Goal: Task Accomplishment & Management: Use online tool/utility

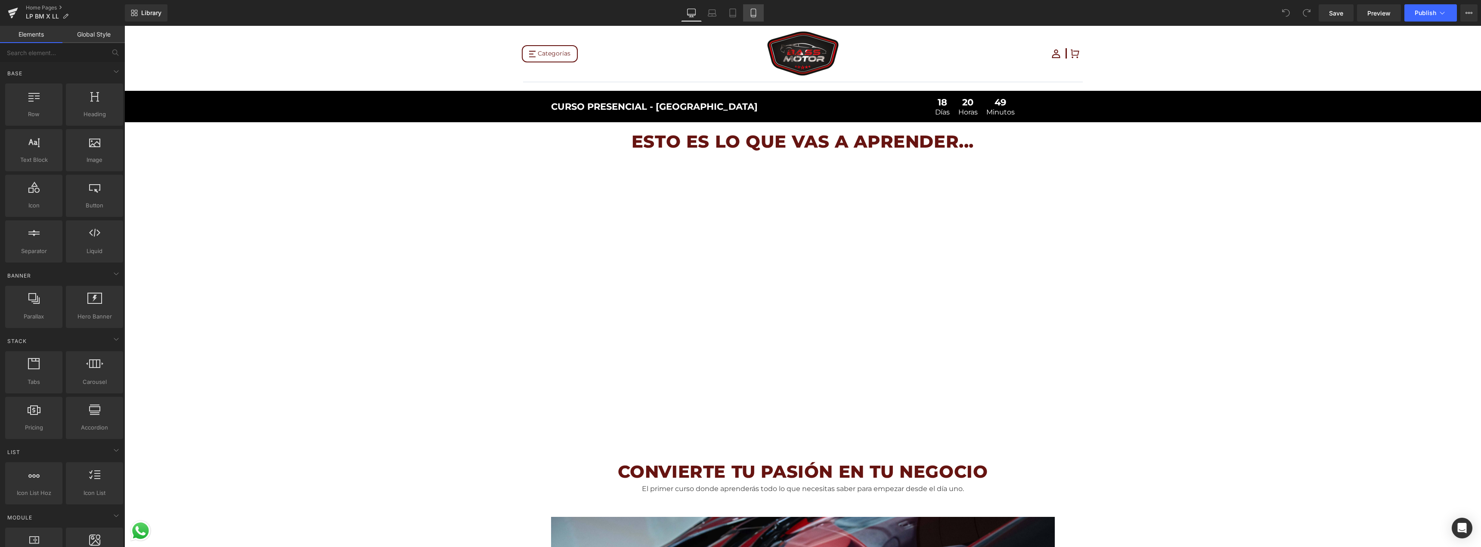
click at [739, 17] on link "Mobile" at bounding box center [753, 12] width 21 height 17
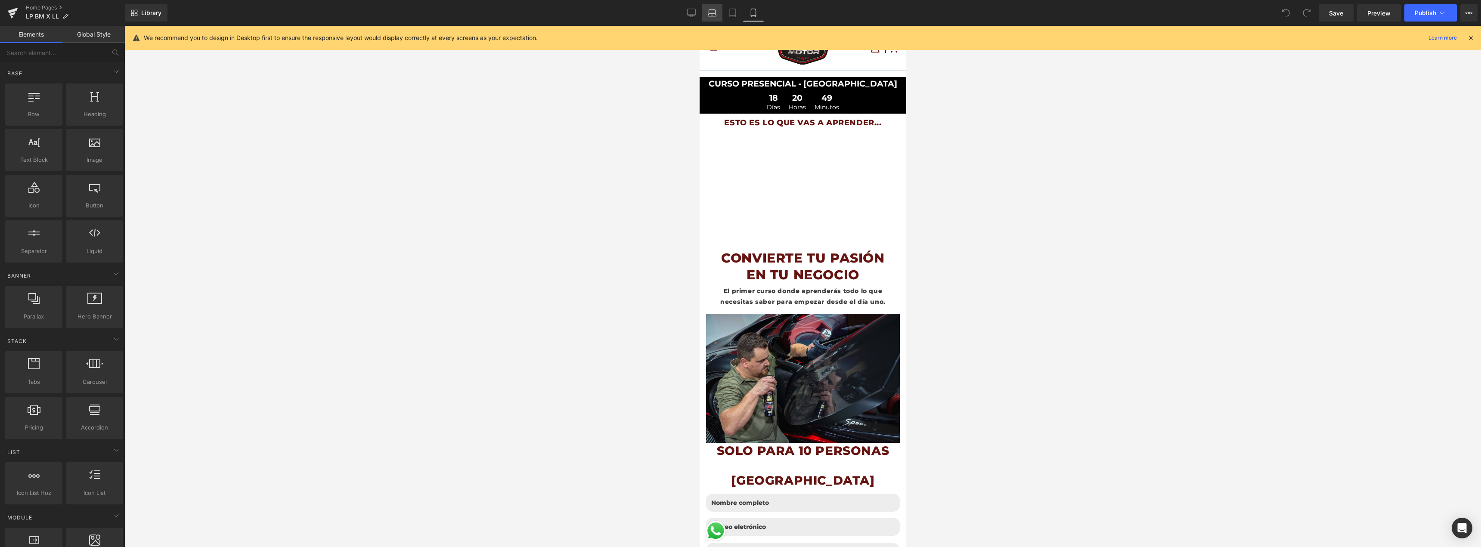
click at [716, 14] on icon at bounding box center [712, 15] width 8 height 3
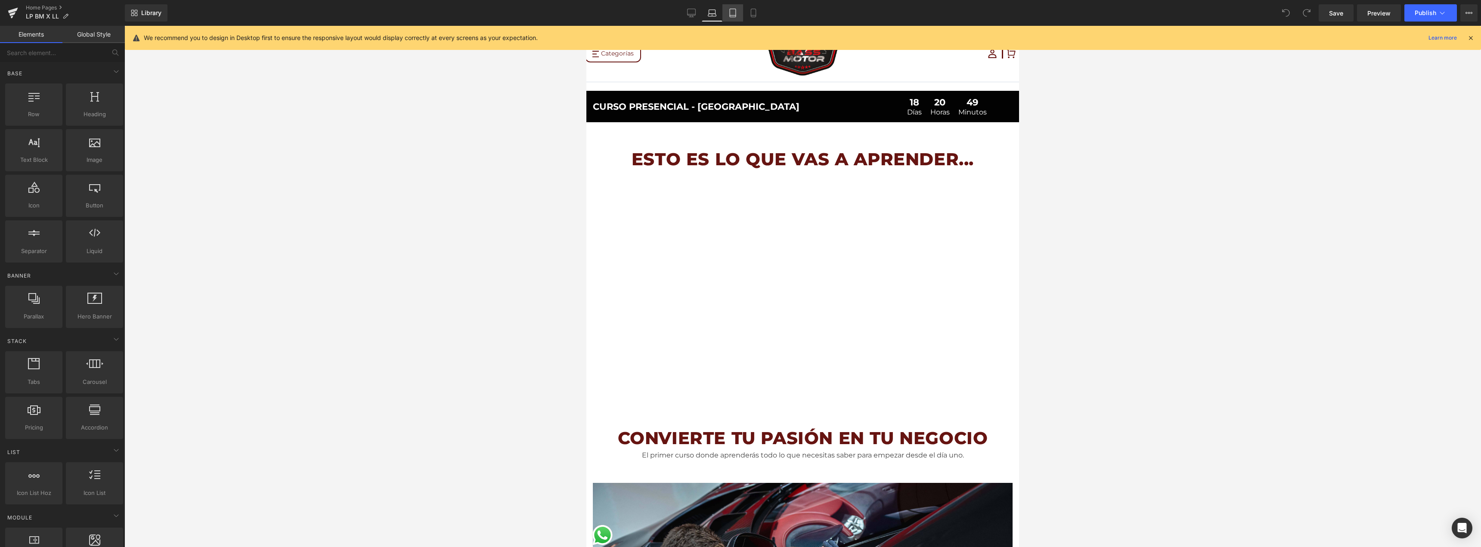
scroll to position [65, 0]
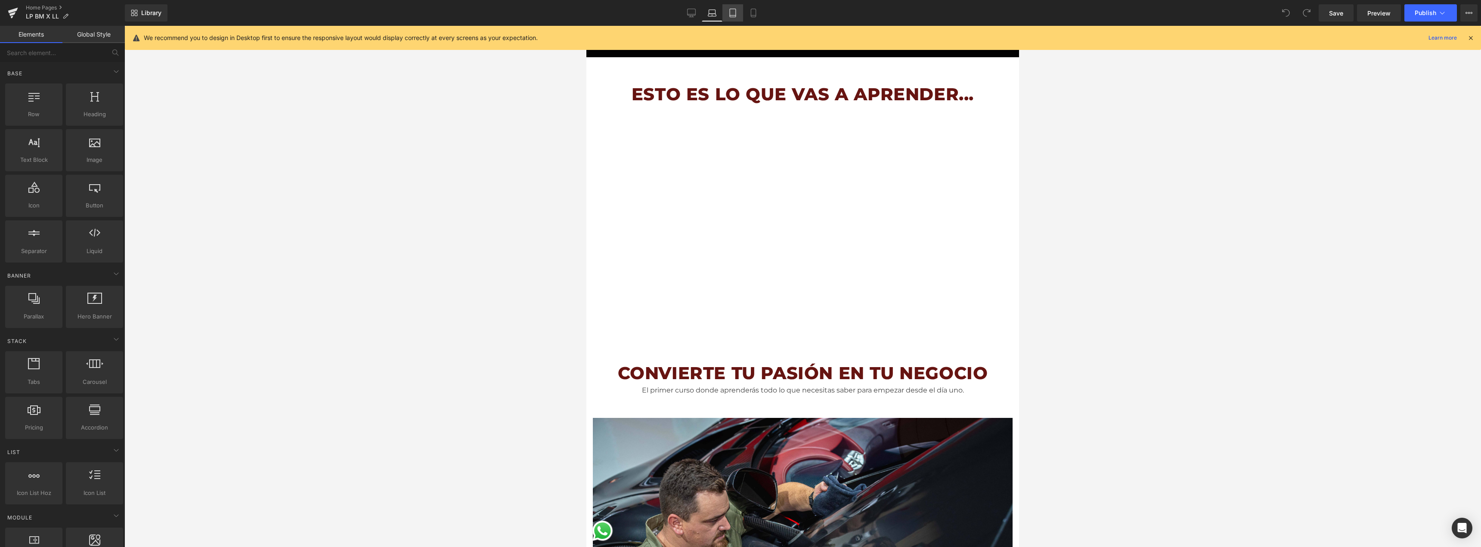
click at [730, 11] on icon at bounding box center [733, 13] width 6 height 8
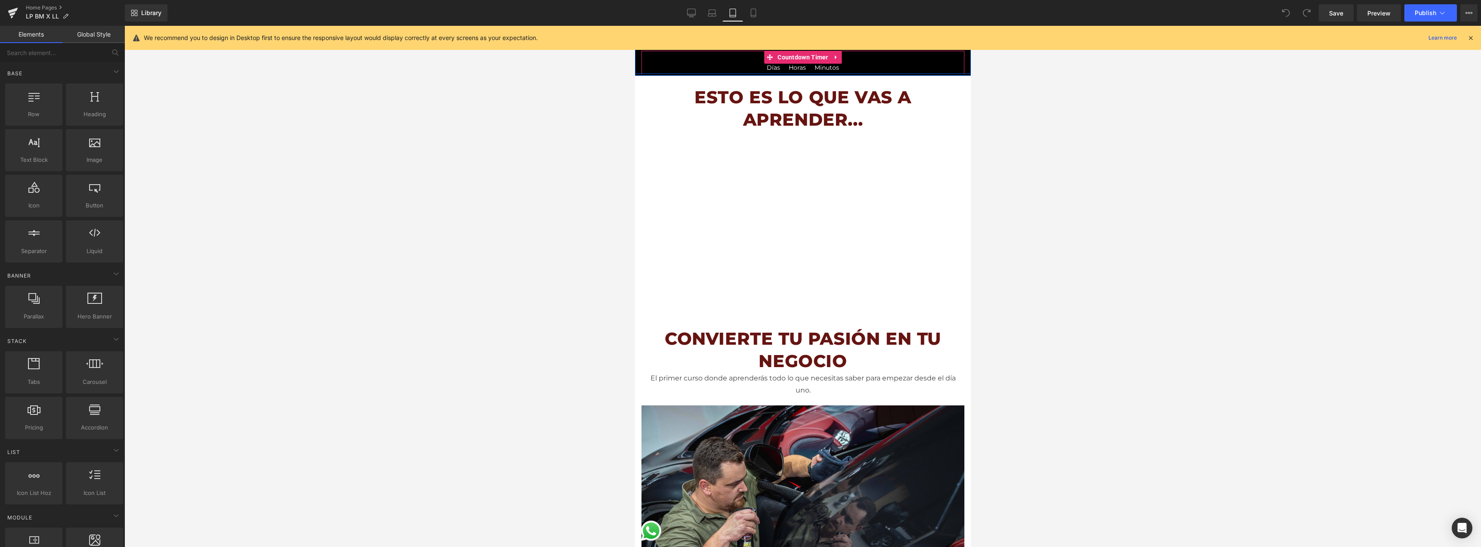
scroll to position [0, 0]
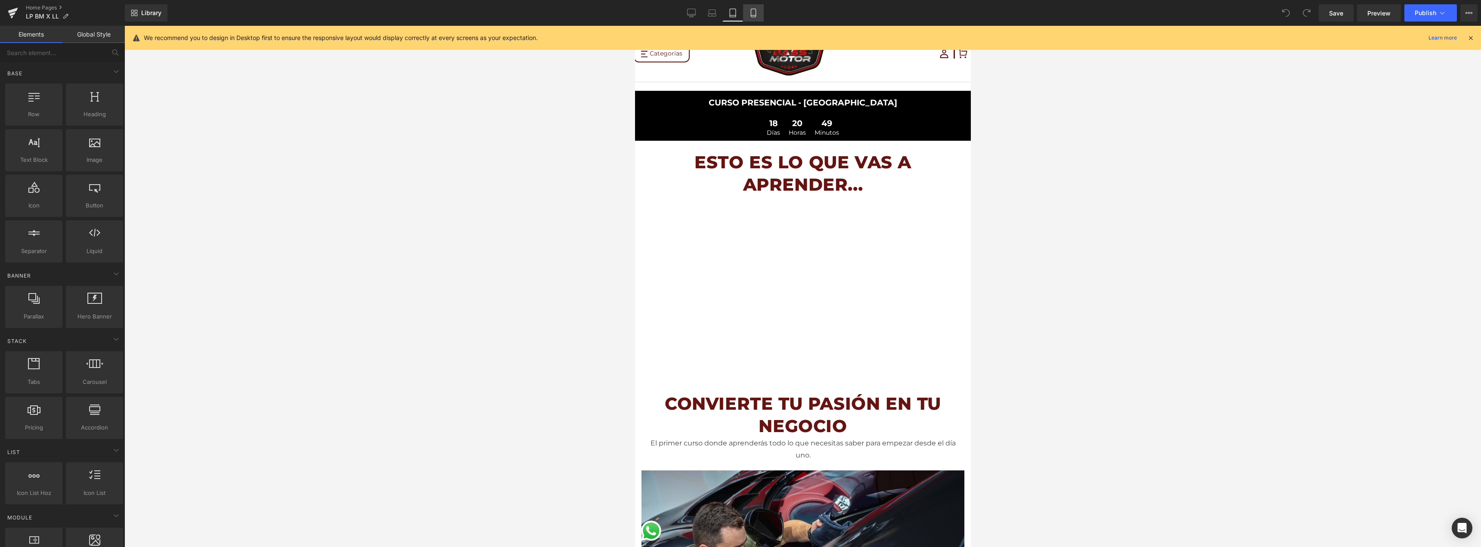
click at [739, 18] on link "Mobile" at bounding box center [753, 12] width 21 height 17
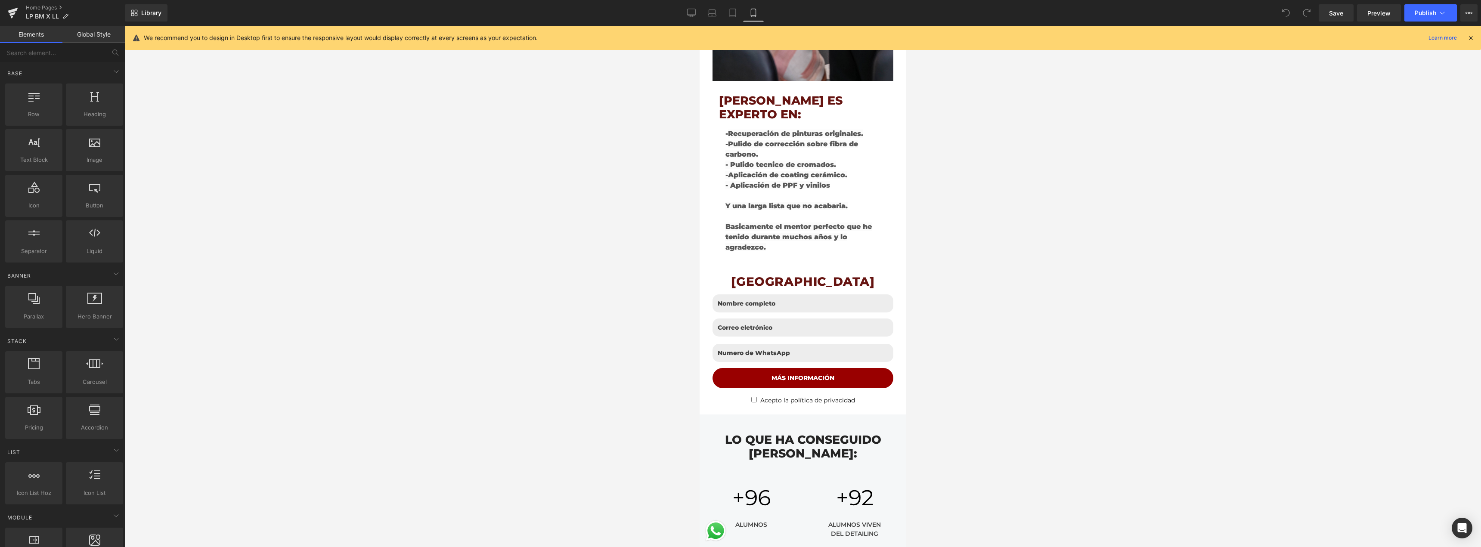
scroll to position [1765, 0]
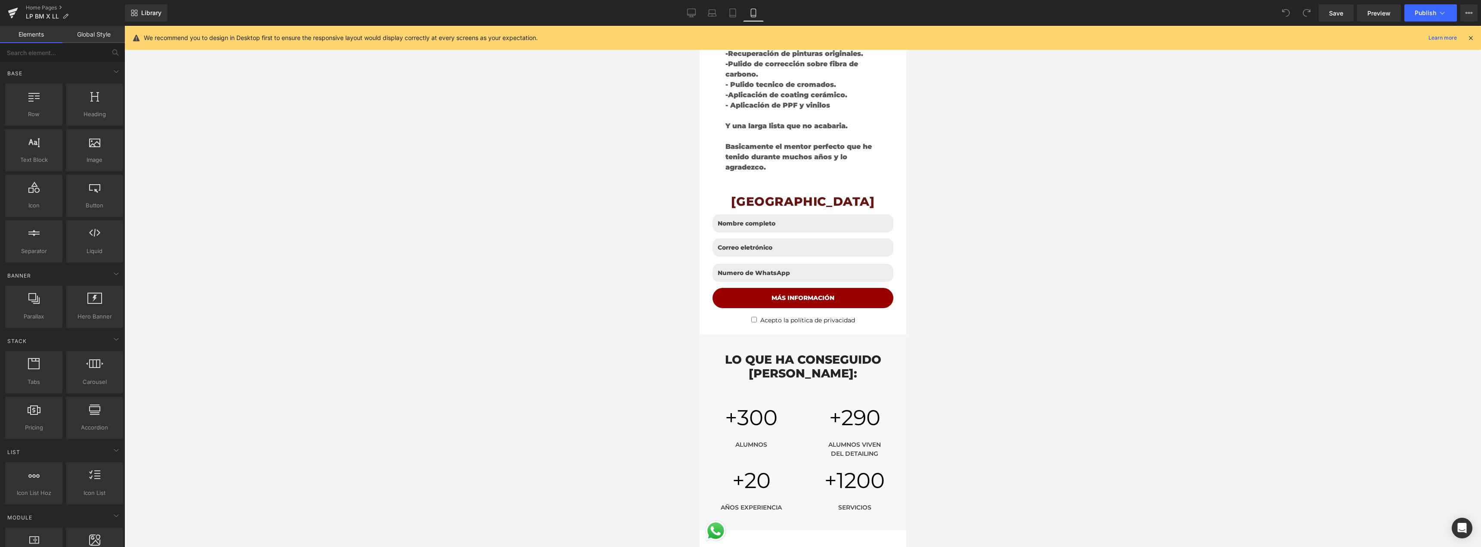
click at [678, 220] on div at bounding box center [802, 286] width 1356 height 521
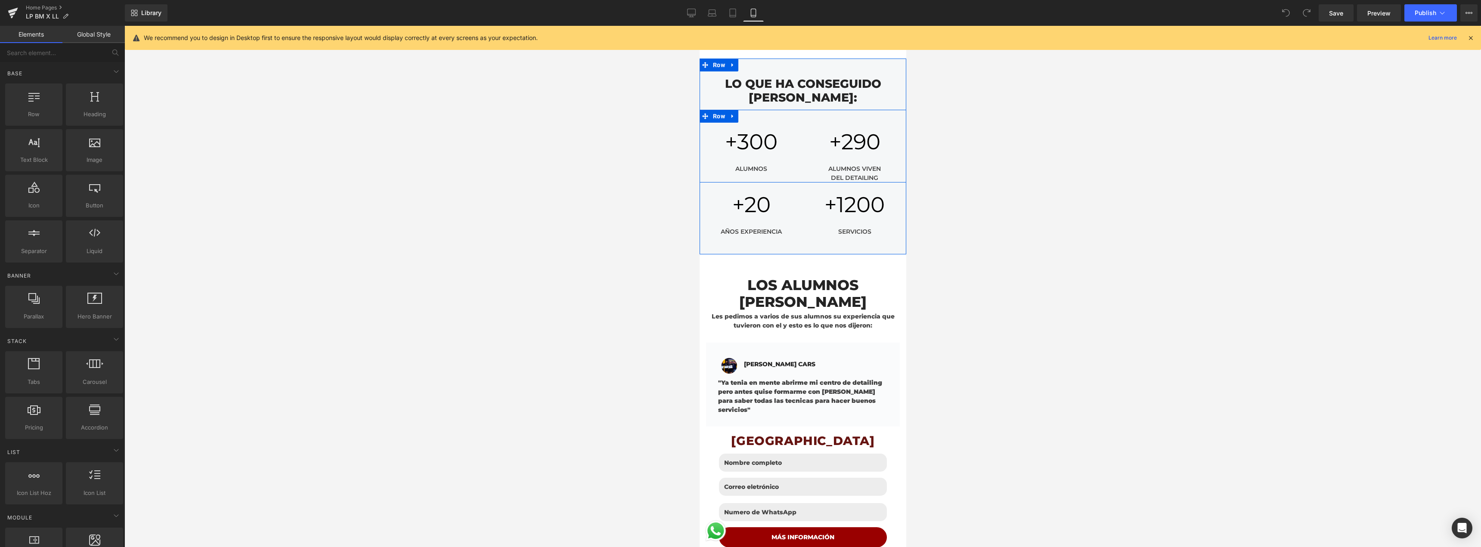
scroll to position [2066, 0]
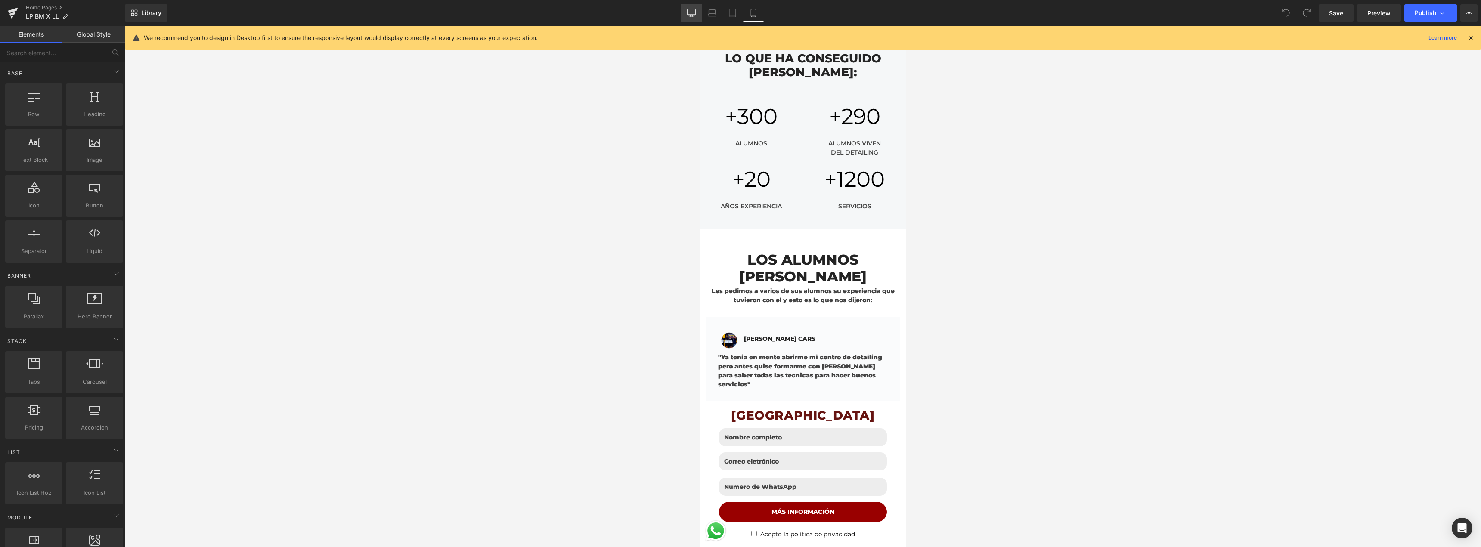
click at [696, 15] on link "Desktop" at bounding box center [691, 12] width 21 height 17
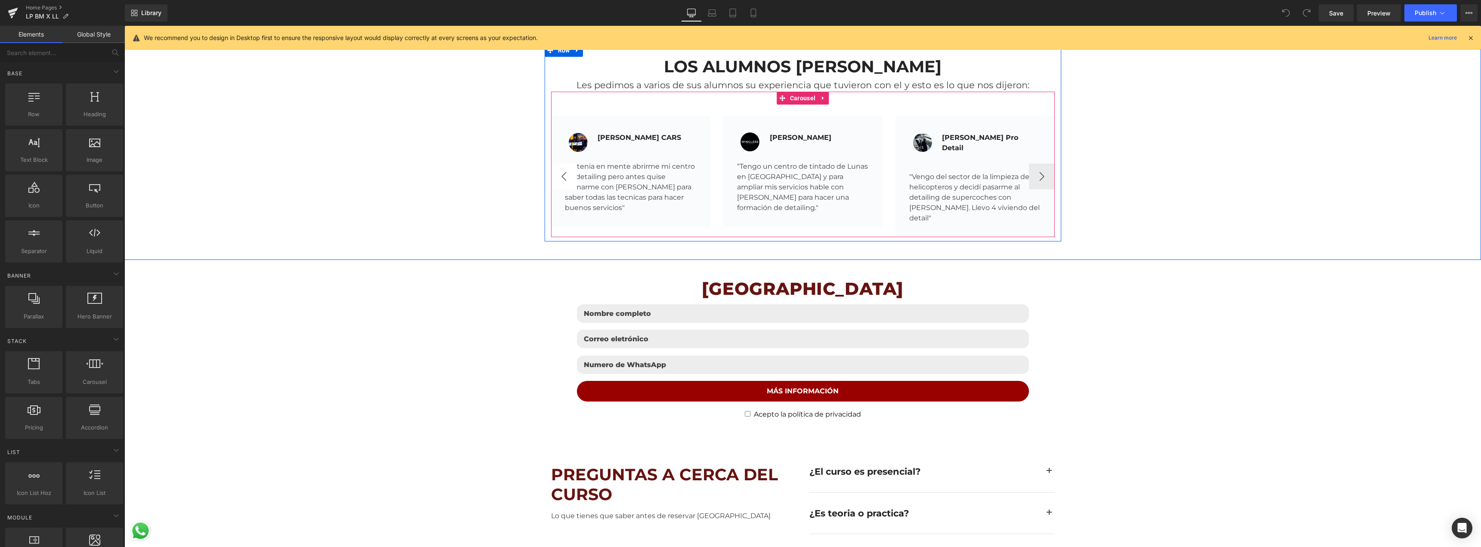
click at [562, 169] on button "‹" at bounding box center [564, 177] width 26 height 26
click at [739, 12] on icon at bounding box center [753, 13] width 9 height 9
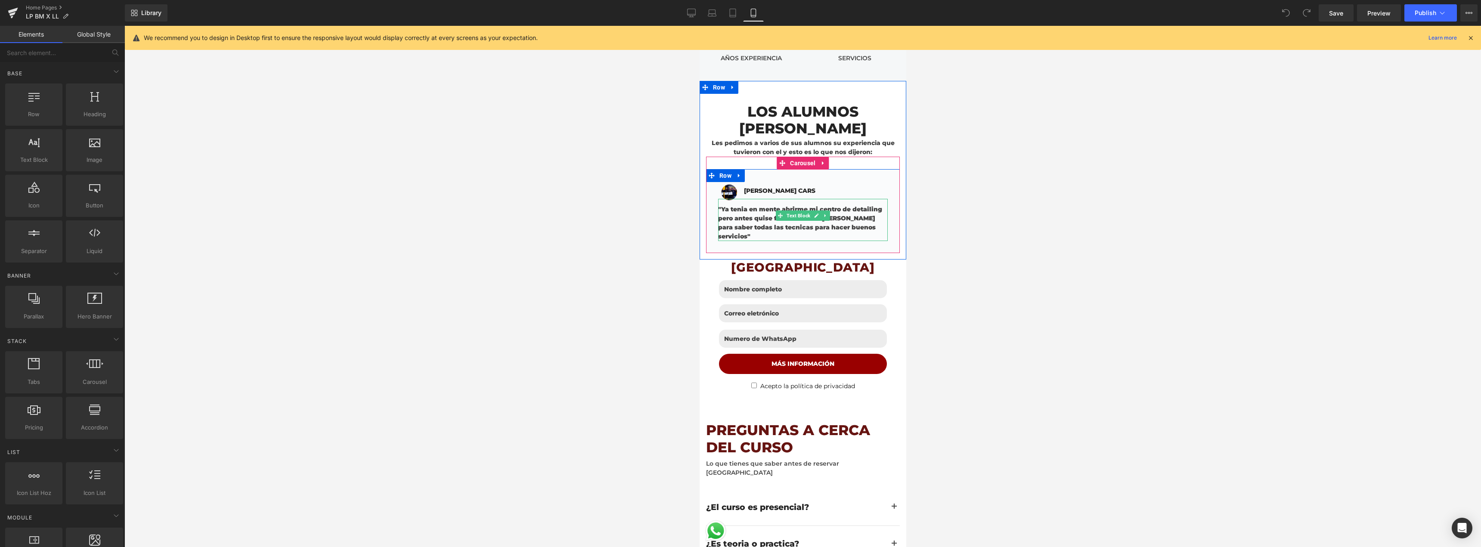
click at [739, 199] on div ""Ya tenia en mente abrirme mi centro de detailing pero antes quise formarme con…" at bounding box center [802, 220] width 170 height 42
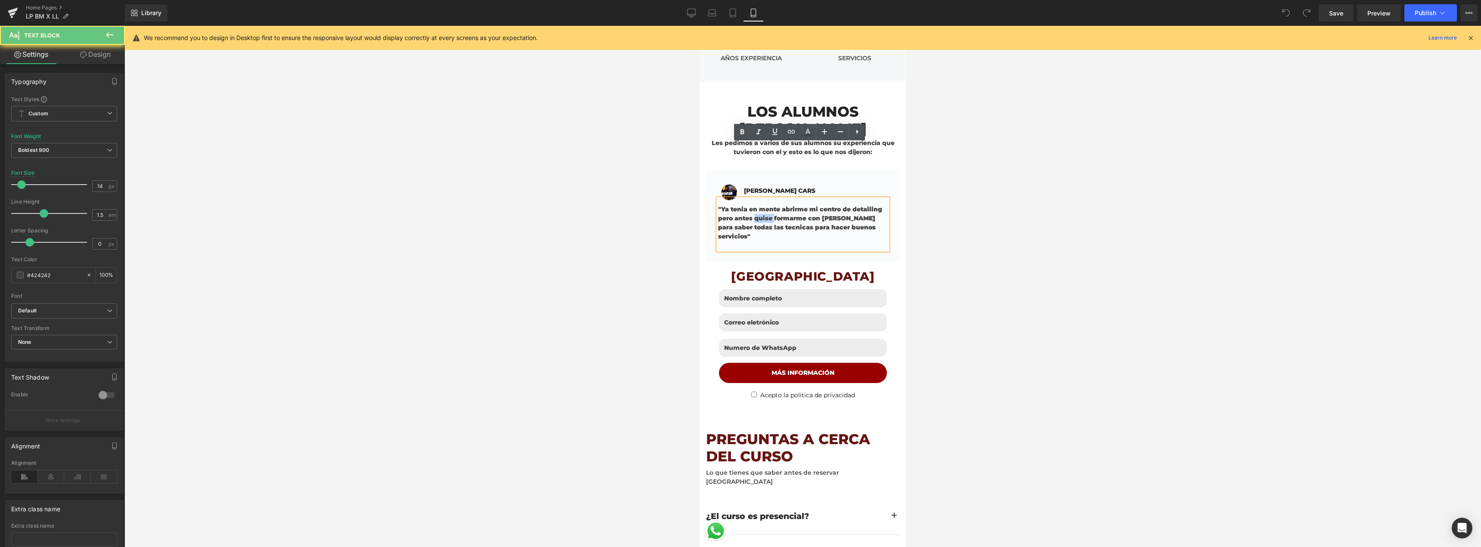
click at [739, 199] on div ""Ya tenia en mente abrirme mi centro de detailing pero antes quise formarme con…" at bounding box center [802, 224] width 170 height 51
click at [56, 150] on span "Boldest 900" at bounding box center [64, 150] width 106 height 15
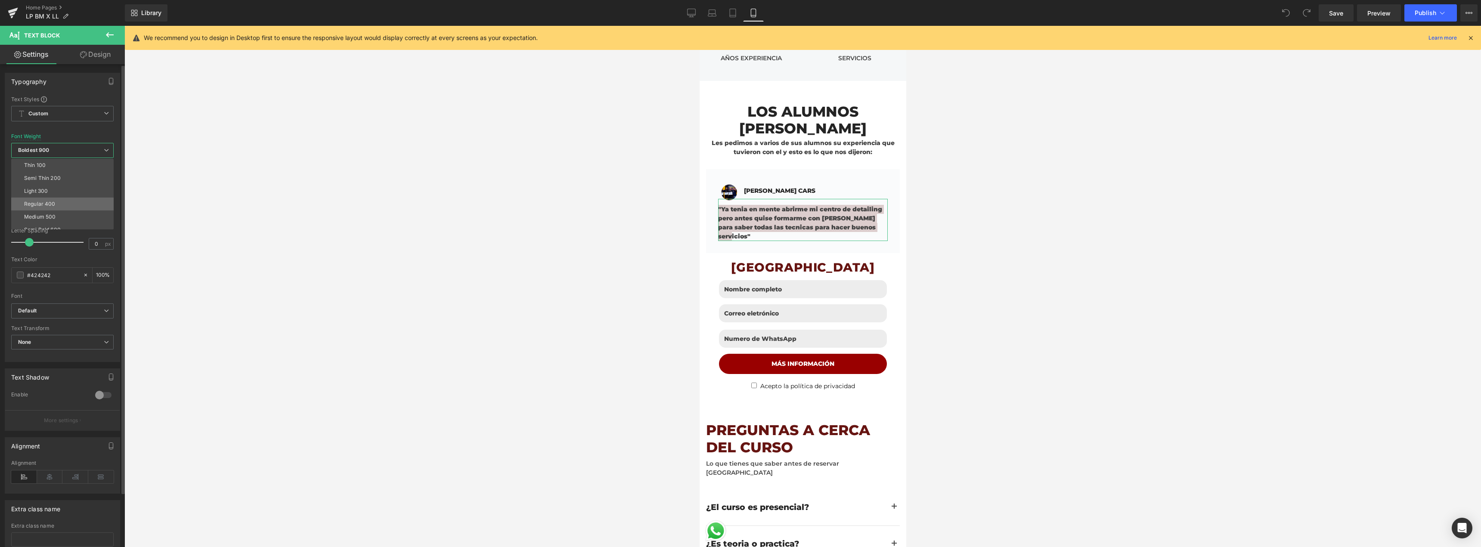
click at [50, 203] on div "Regular 400" at bounding box center [39, 204] width 31 height 6
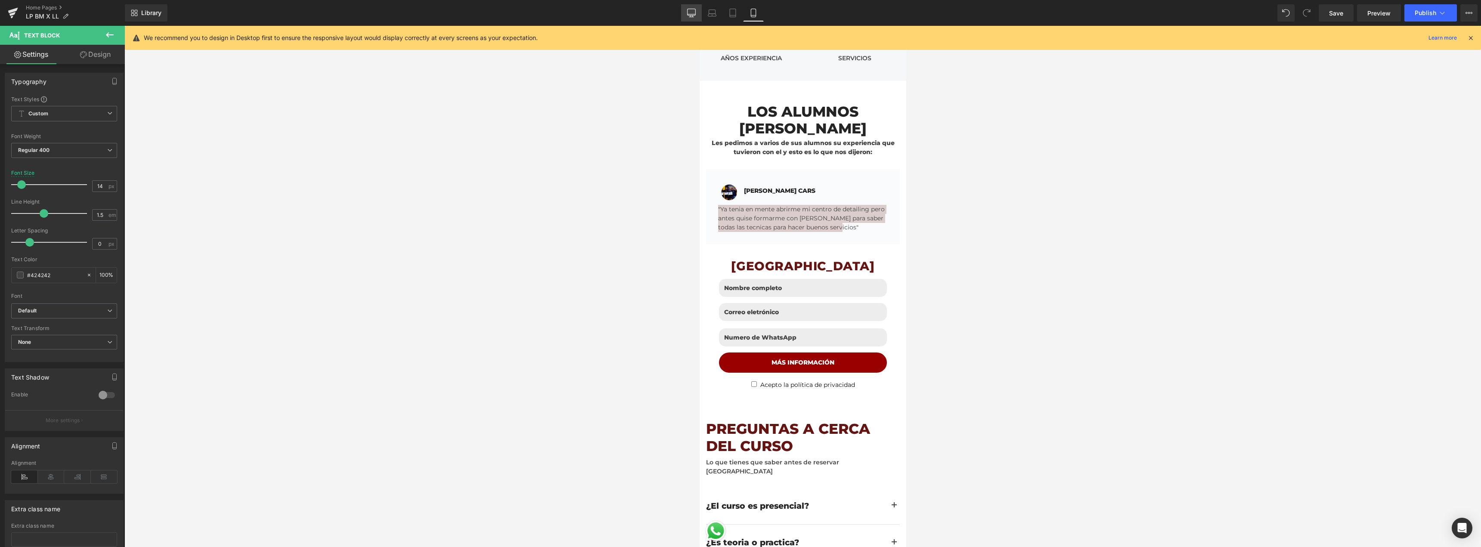
click at [697, 15] on link "Desktop" at bounding box center [691, 12] width 21 height 17
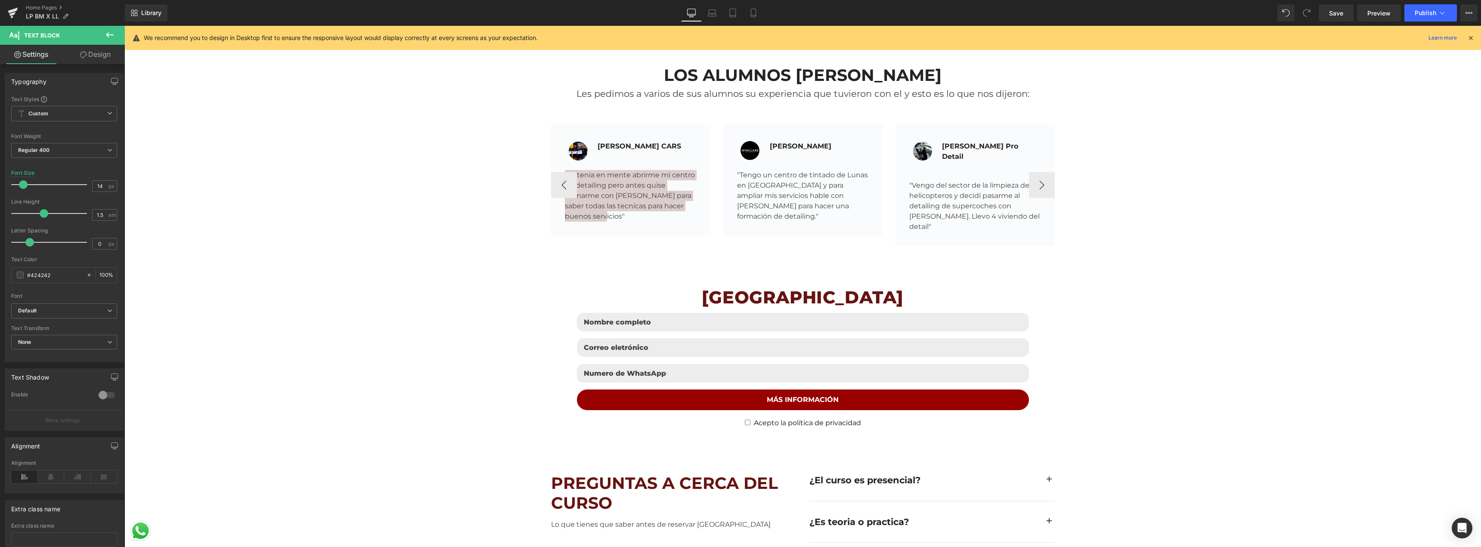
click at [739, 185] on span "Text Block" at bounding box center [798, 184] width 27 height 10
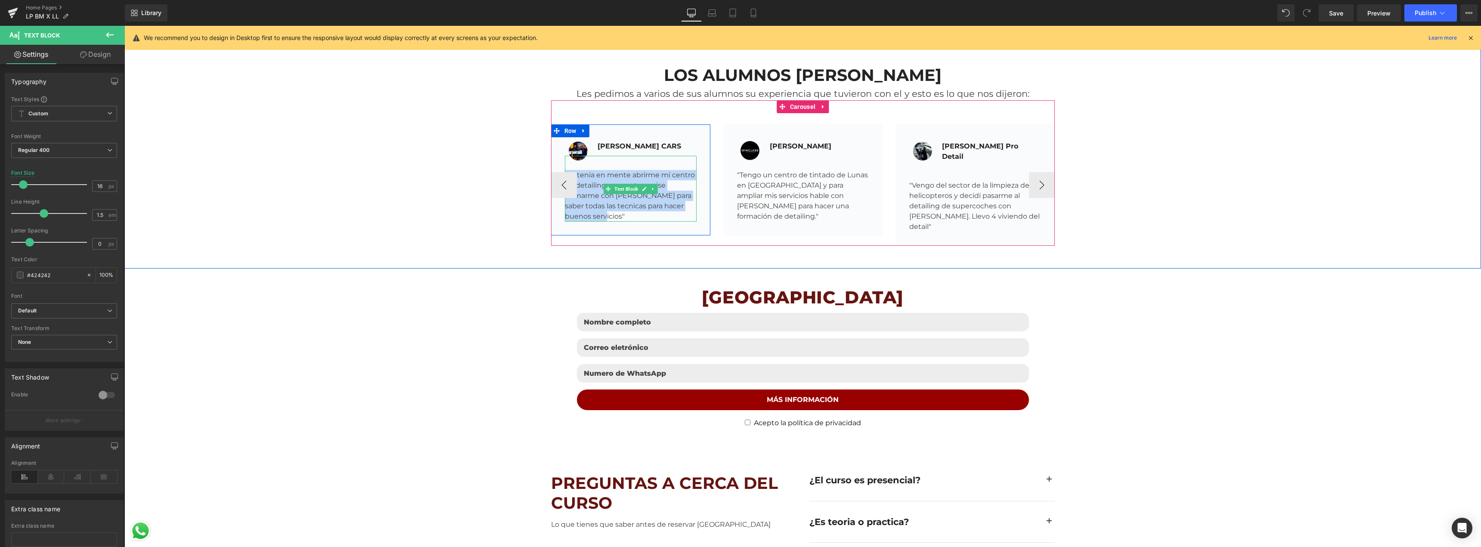
click at [623, 174] on div ""Ya tenia en mente abrirme mi centro de detailing pero antes quise formarme con…" at bounding box center [631, 189] width 132 height 66
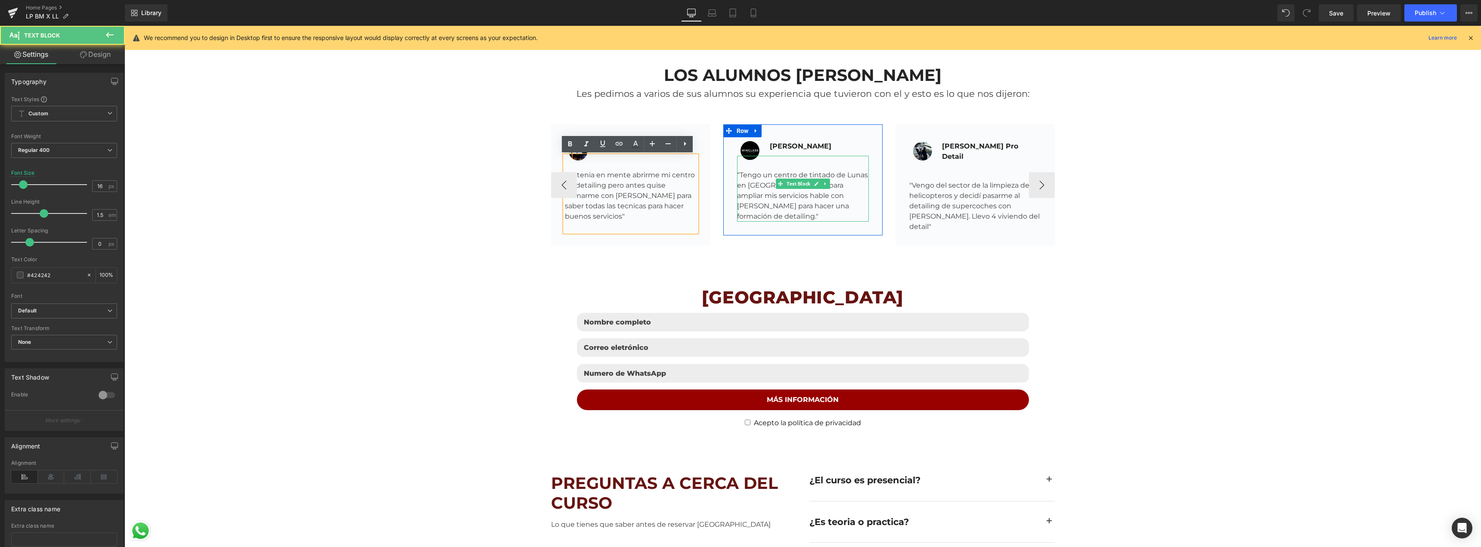
click at [739, 175] on div "“Tengo un centro de tintado de Lunas en [GEOGRAPHIC_DATA] y para ampliar mis se…" at bounding box center [803, 189] width 132 height 66
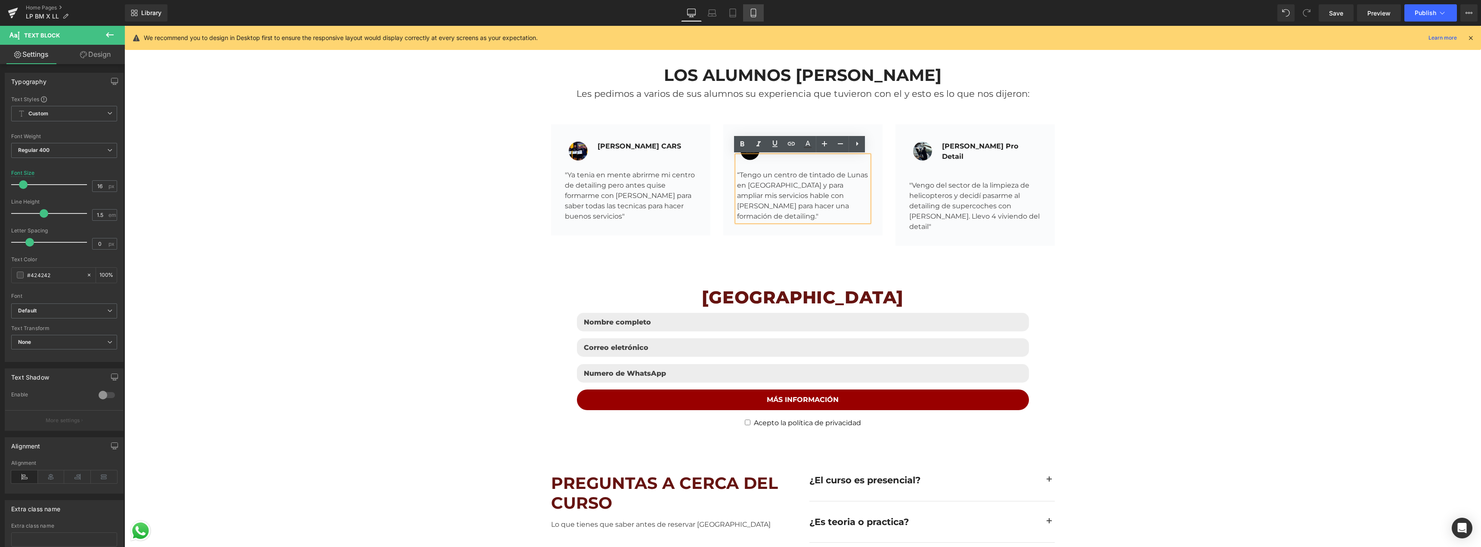
click at [739, 16] on link "Mobile" at bounding box center [753, 12] width 21 height 17
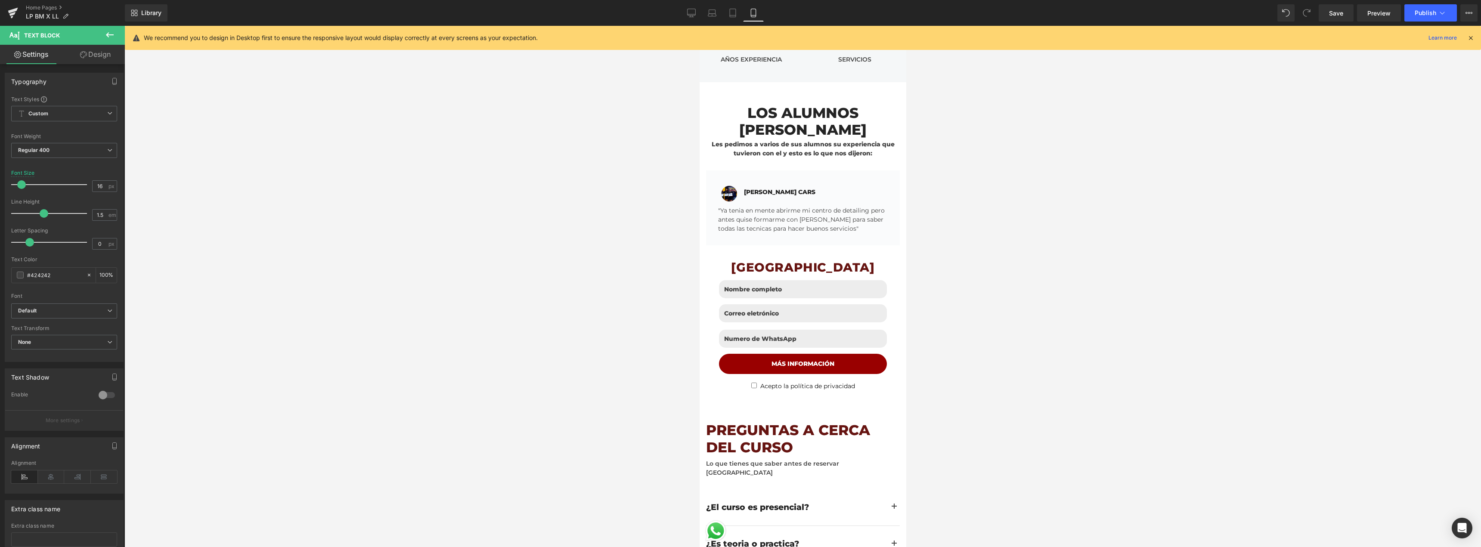
click at [573, 281] on div at bounding box center [802, 286] width 1356 height 521
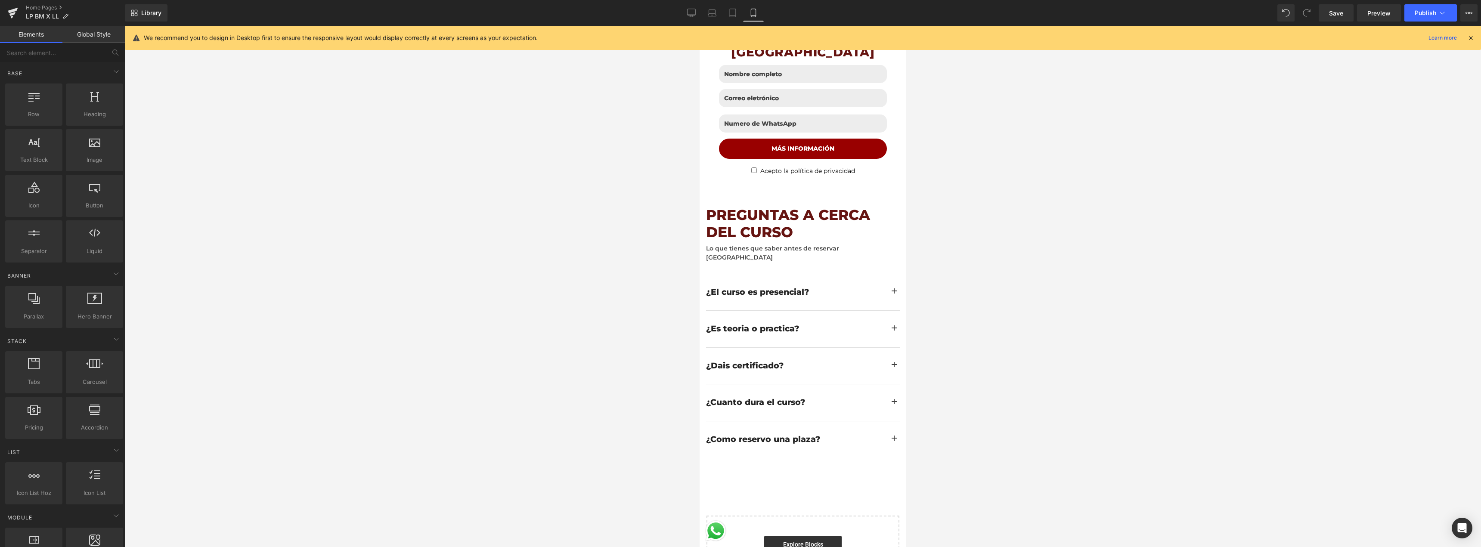
scroll to position [2256, 0]
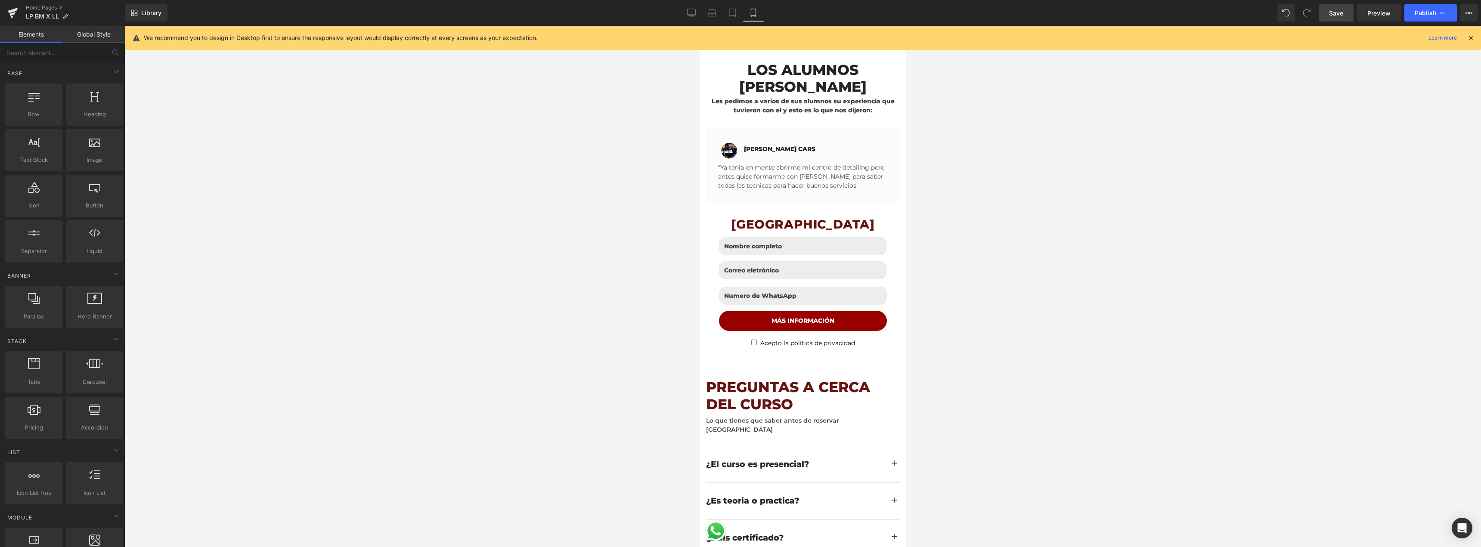
click at [739, 13] on span "Save" at bounding box center [1336, 13] width 14 height 9
click at [686, 11] on link "Desktop" at bounding box center [691, 12] width 21 height 17
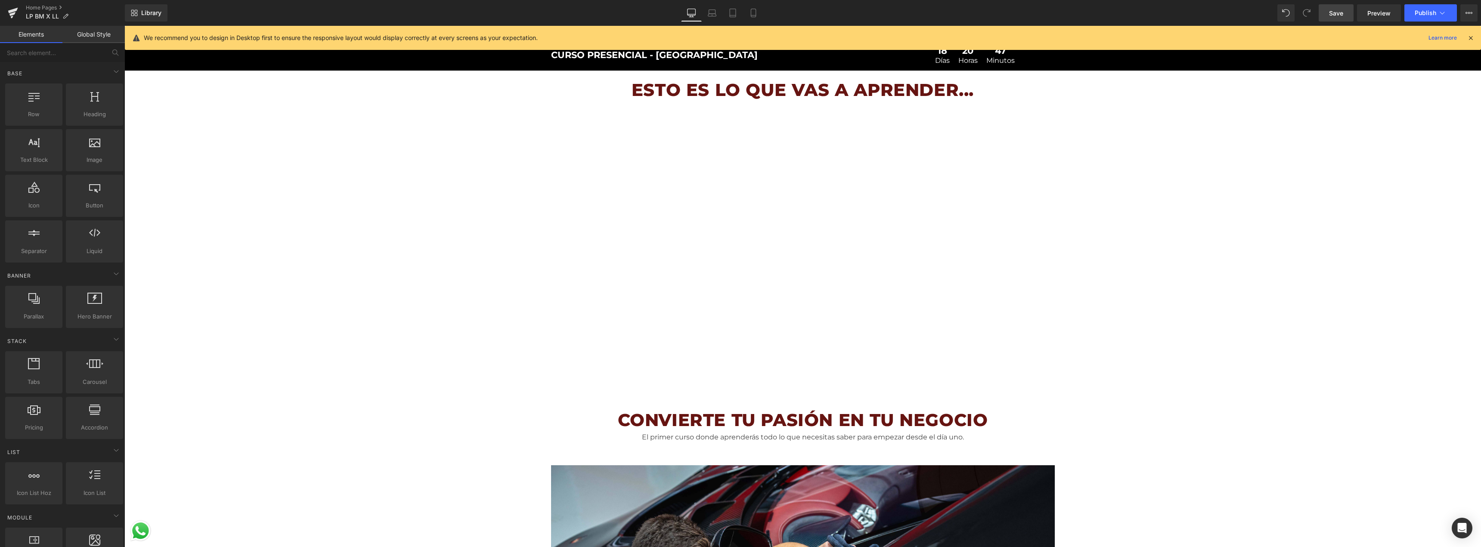
scroll to position [0, 0]
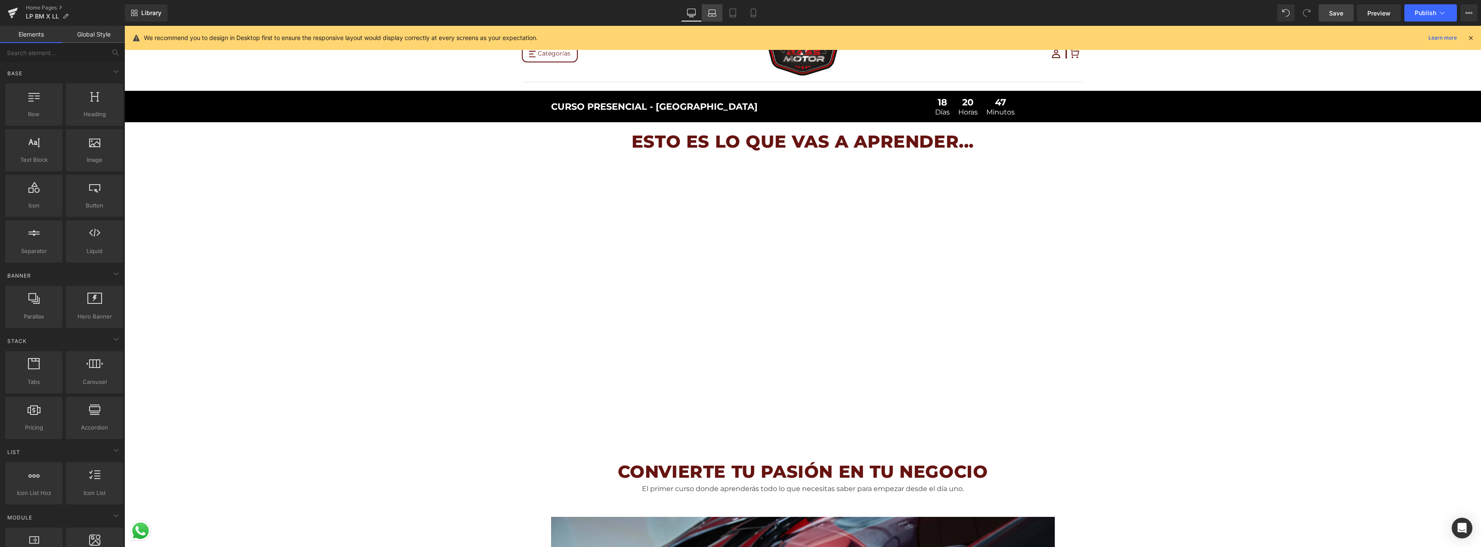
click at [714, 16] on icon at bounding box center [712, 15] width 8 height 3
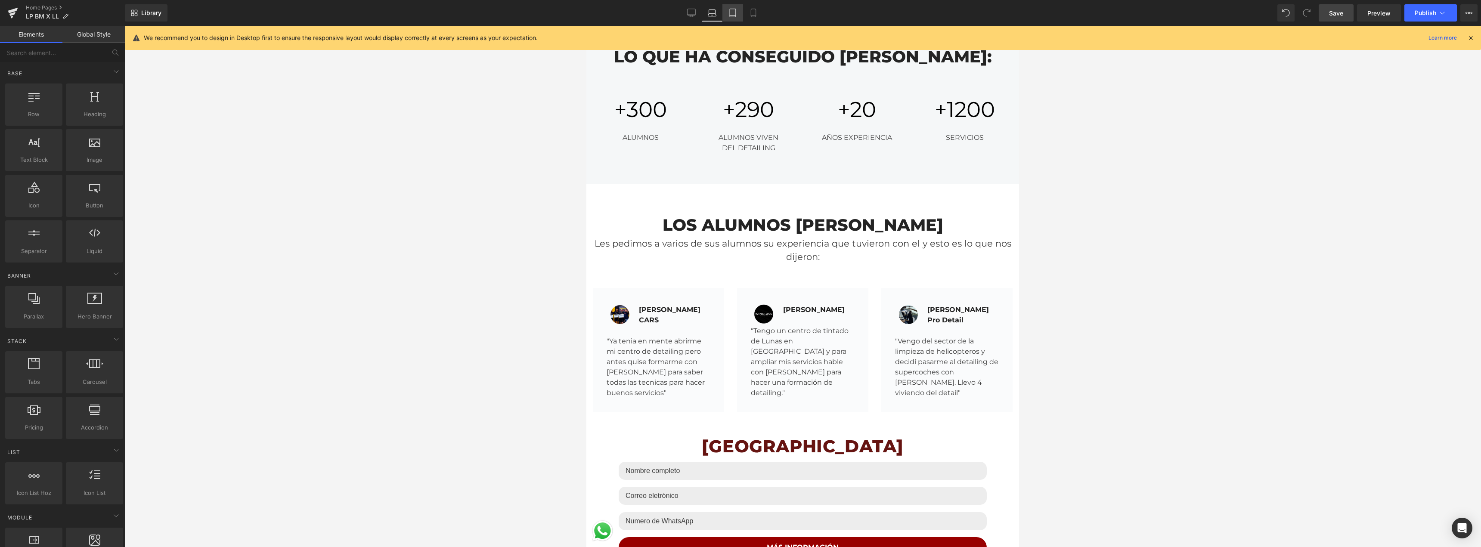
click at [739, 16] on link "Tablet" at bounding box center [732, 12] width 21 height 17
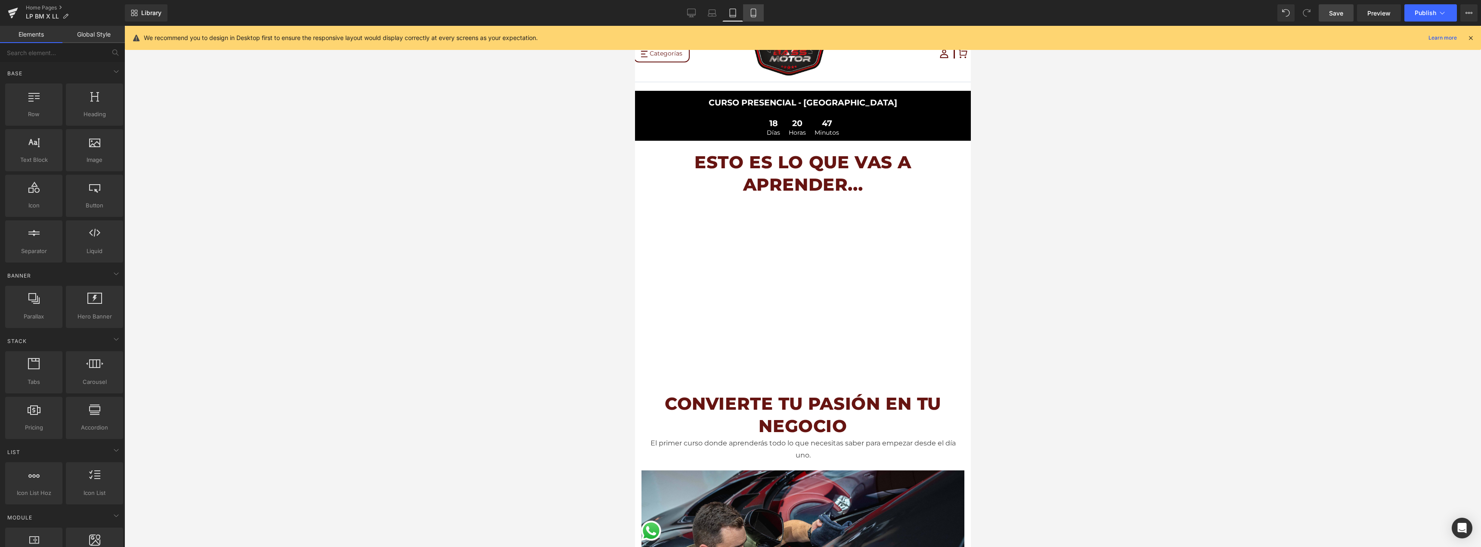
click at [739, 13] on icon at bounding box center [753, 13] width 9 height 9
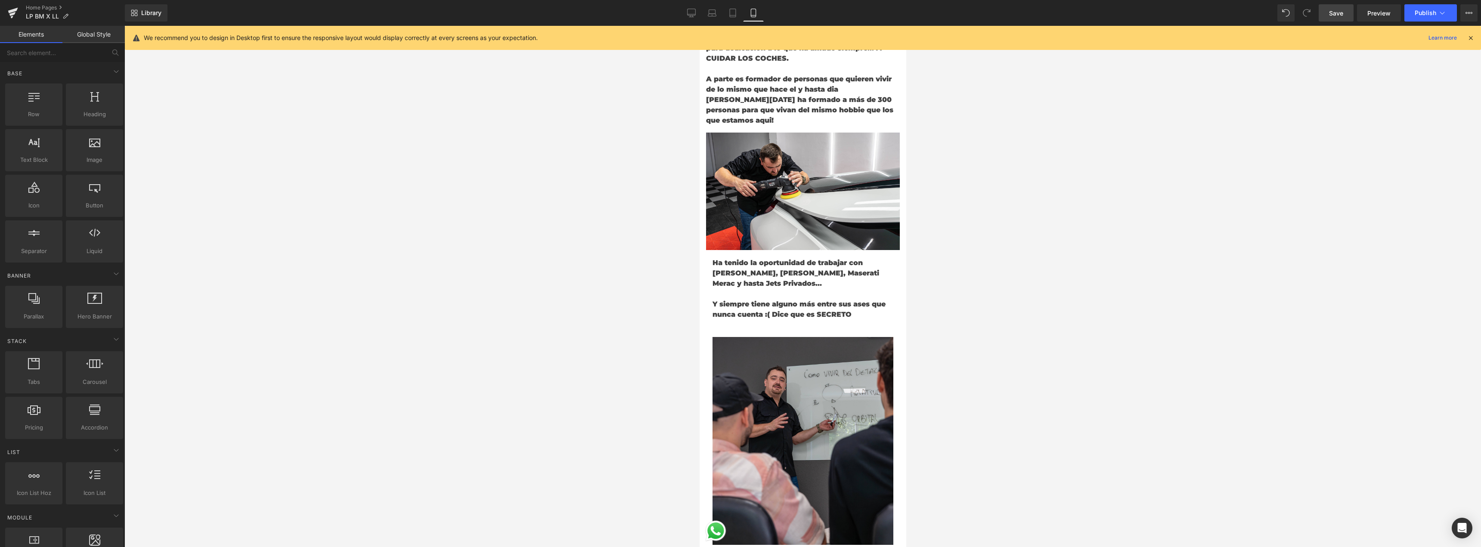
scroll to position [1377, 0]
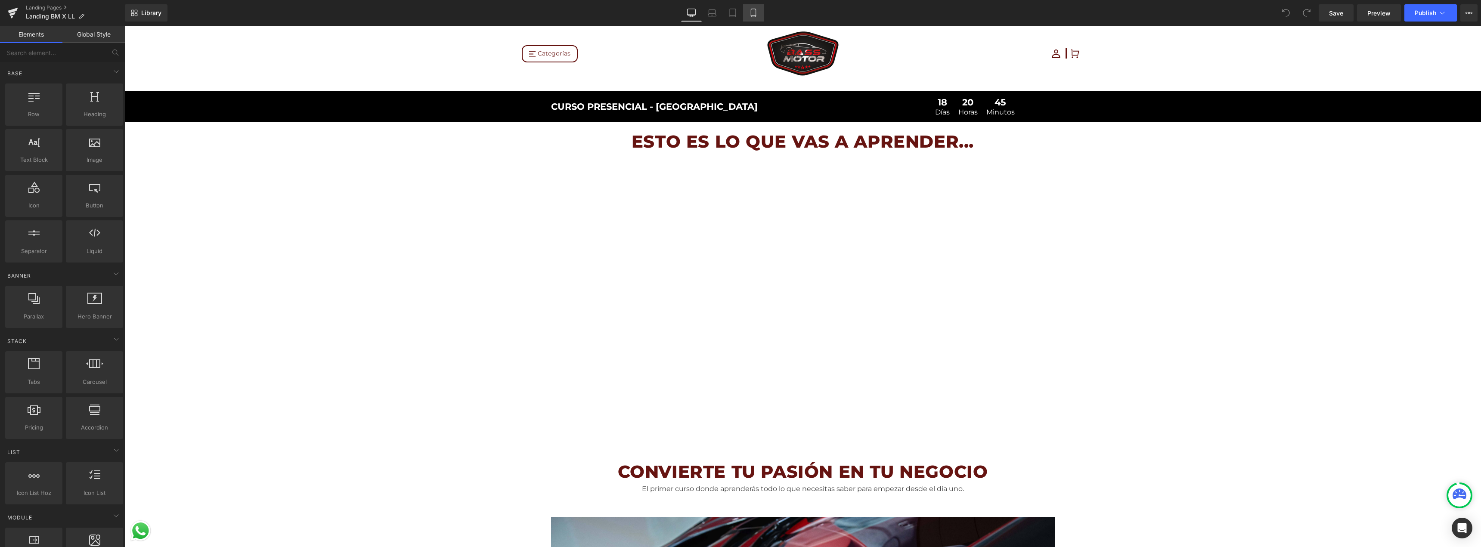
click at [755, 6] on link "Mobile" at bounding box center [753, 12] width 21 height 17
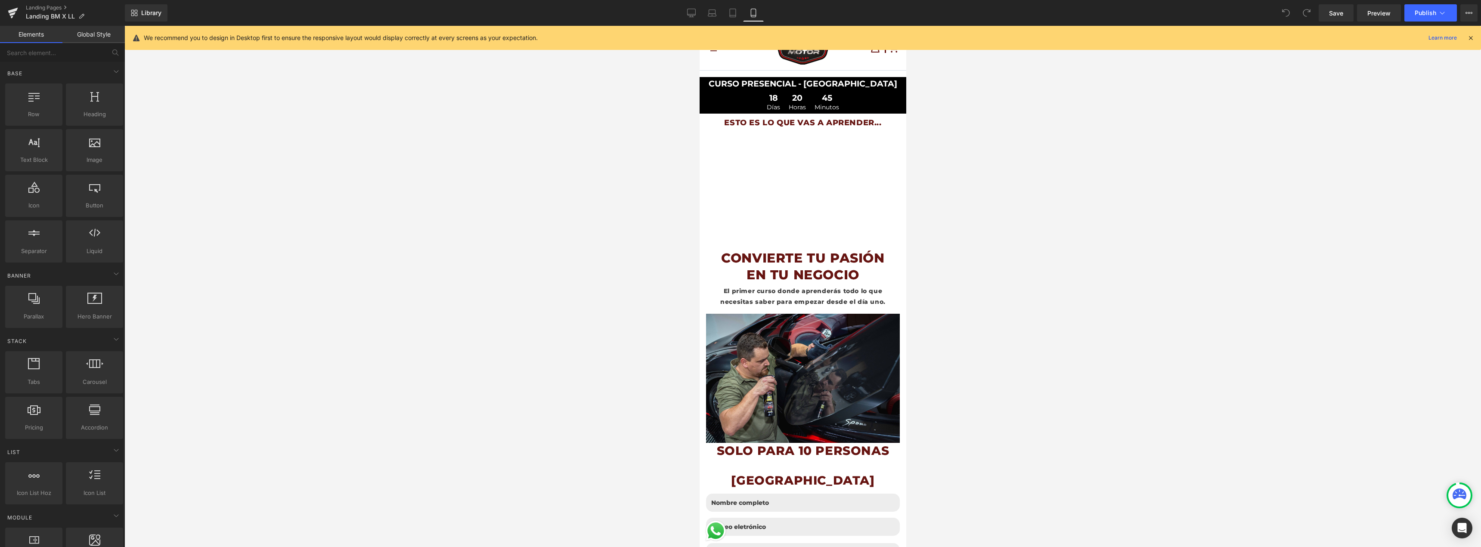
click at [1471, 37] on icon at bounding box center [1470, 38] width 8 height 8
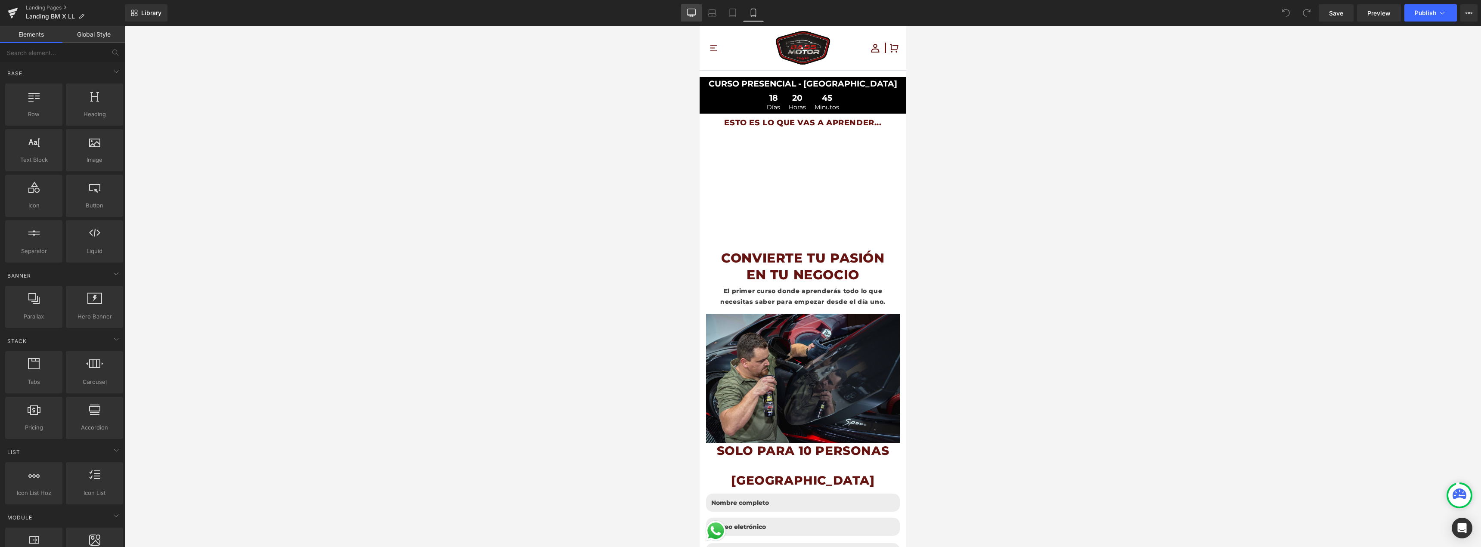
click at [683, 13] on link "Desktop" at bounding box center [691, 12] width 21 height 17
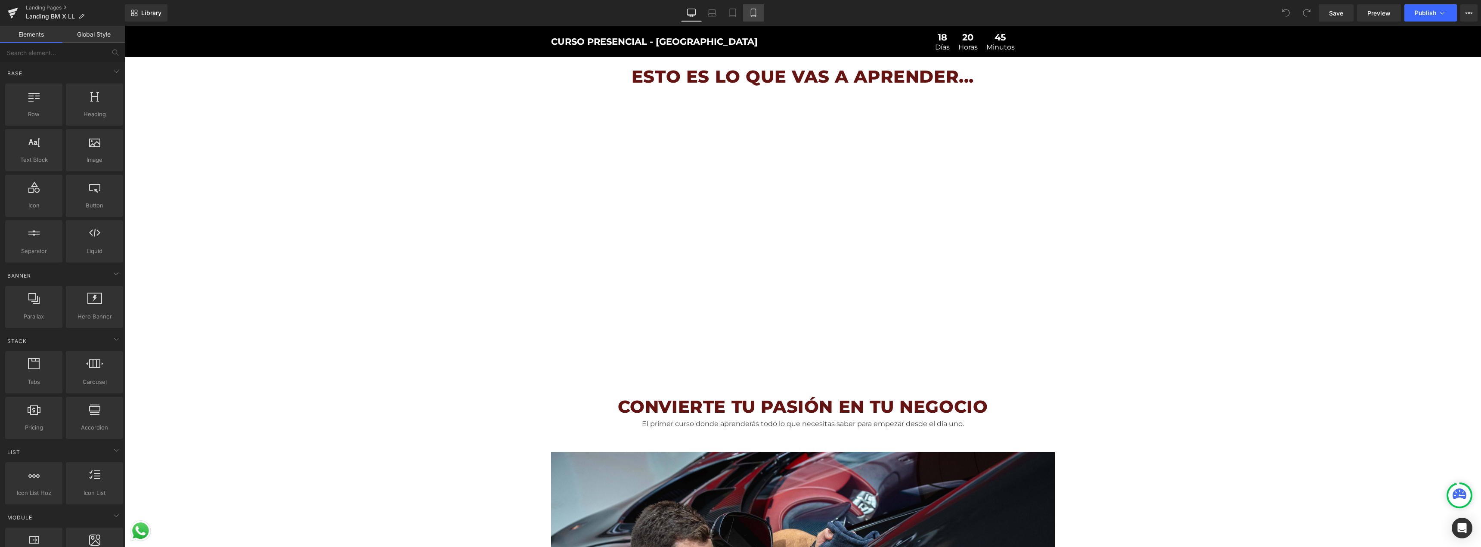
click at [754, 11] on icon at bounding box center [753, 13] width 9 height 9
